Goal: Task Accomplishment & Management: Complete application form

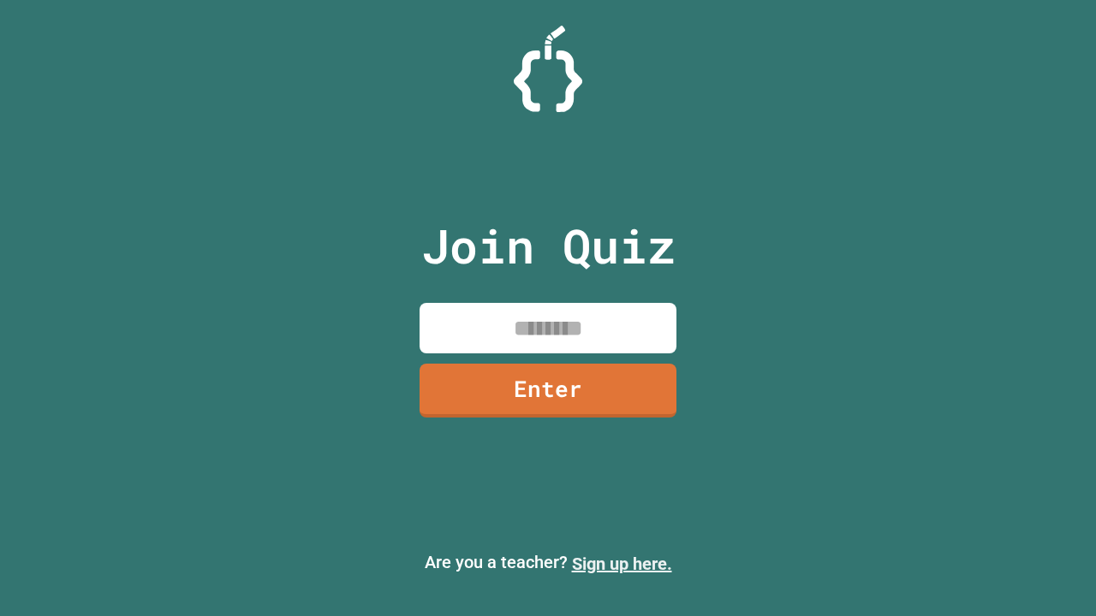
click at [622, 564] on link "Sign up here." at bounding box center [622, 564] width 100 height 21
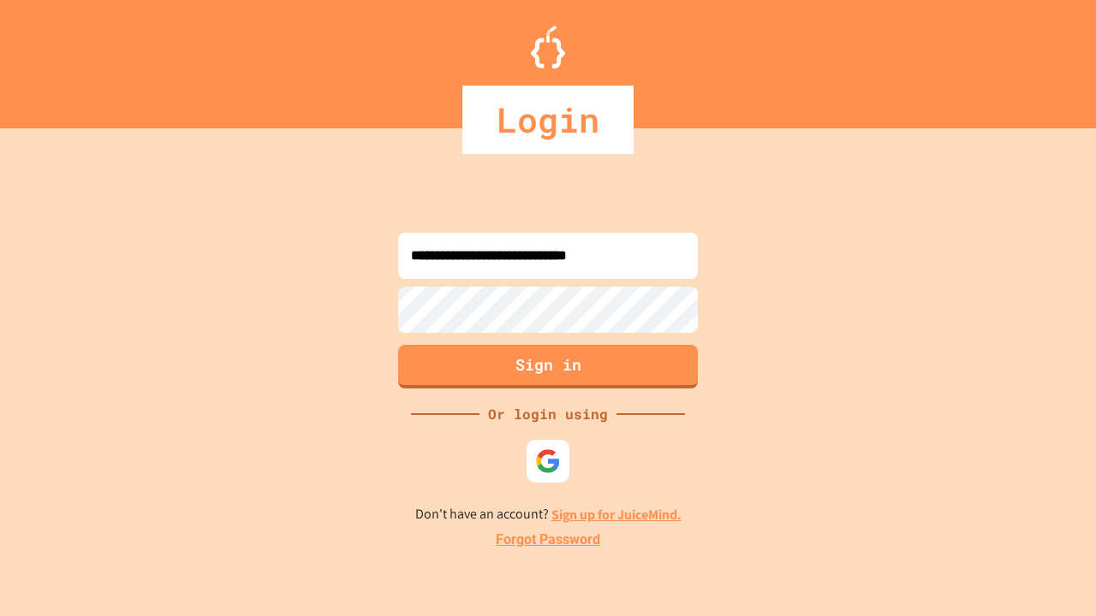
type input "**********"
